Goal: Transaction & Acquisition: Purchase product/service

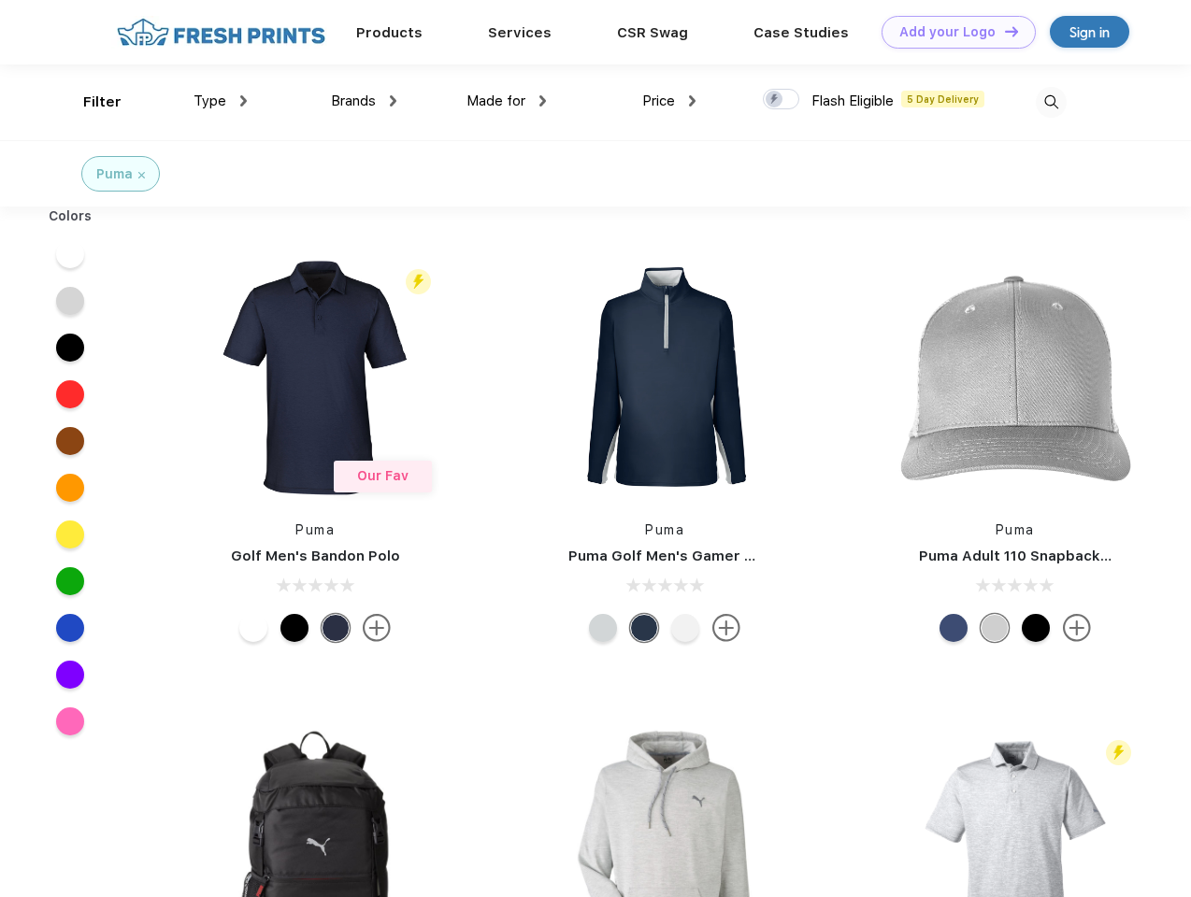
click at [952, 32] on link "Add your Logo Design Tool" at bounding box center [959, 32] width 154 height 33
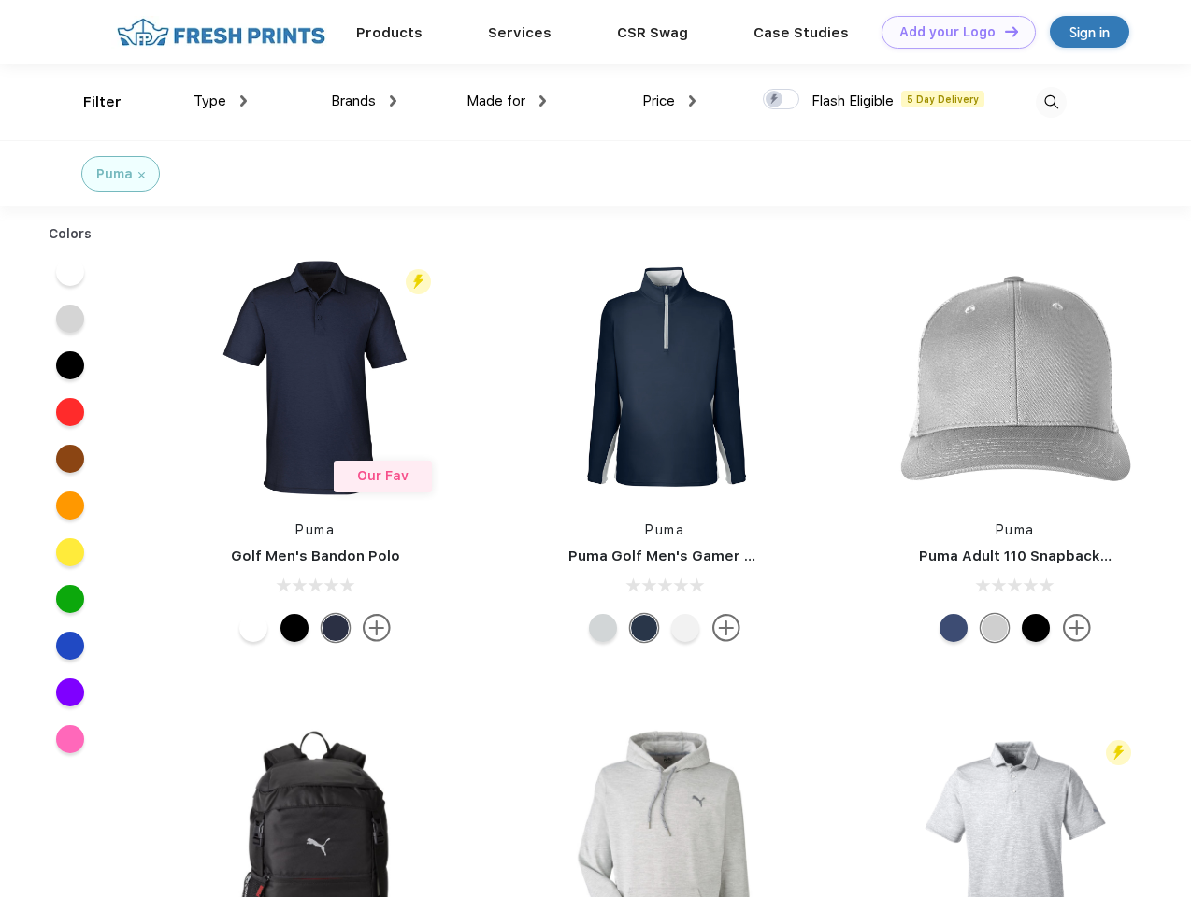
click at [0, 0] on div "Design Tool" at bounding box center [0, 0] width 0 height 0
click at [1003, 31] on link "Add your Logo Design Tool" at bounding box center [959, 32] width 154 height 33
click at [90, 102] on div "Filter" at bounding box center [102, 103] width 38 height 22
click at [221, 101] on span "Type" at bounding box center [210, 101] width 33 height 17
click at [364, 101] on span "Brands" at bounding box center [353, 101] width 45 height 17
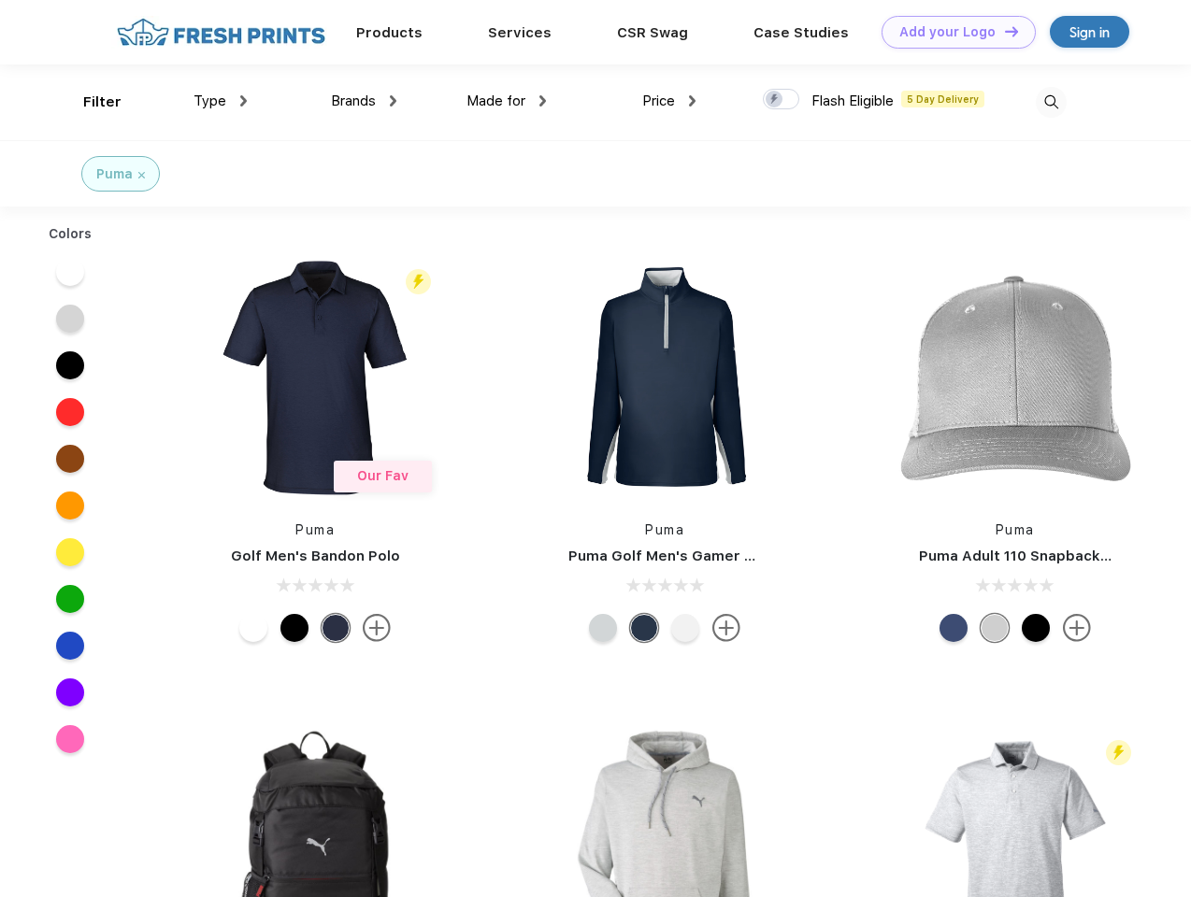
click at [507, 101] on span "Made for" at bounding box center [496, 101] width 59 height 17
click at [669, 101] on span "Price" at bounding box center [658, 101] width 33 height 17
click at [782, 100] on div at bounding box center [781, 99] width 36 height 21
click at [775, 100] on input "checkbox" at bounding box center [769, 94] width 12 height 12
click at [1051, 102] on img at bounding box center [1051, 102] width 31 height 31
